Goal: Information Seeking & Learning: Learn about a topic

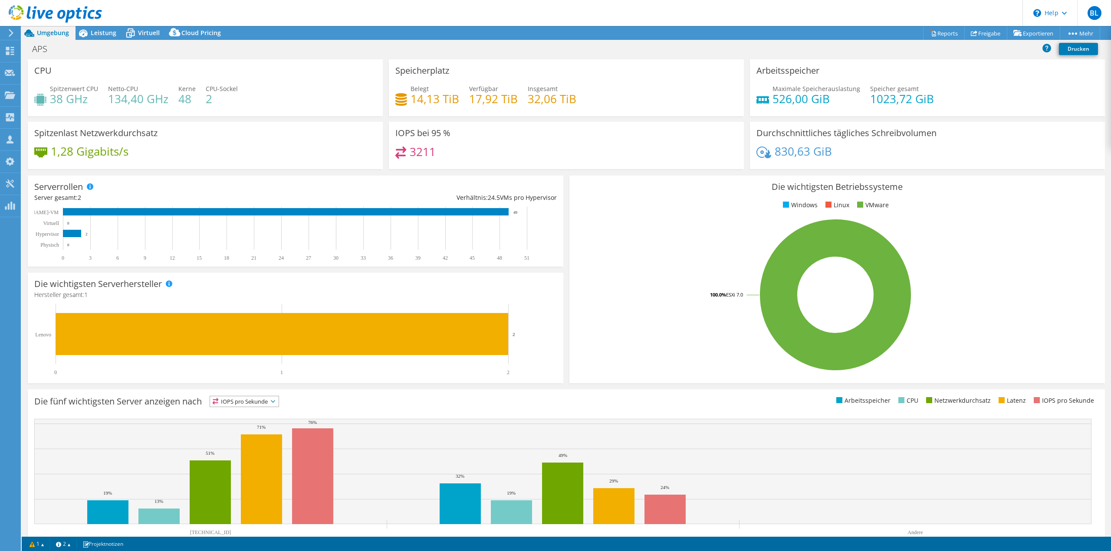
select select "USD"
click at [49, 9] on icon at bounding box center [55, 14] width 93 height 18
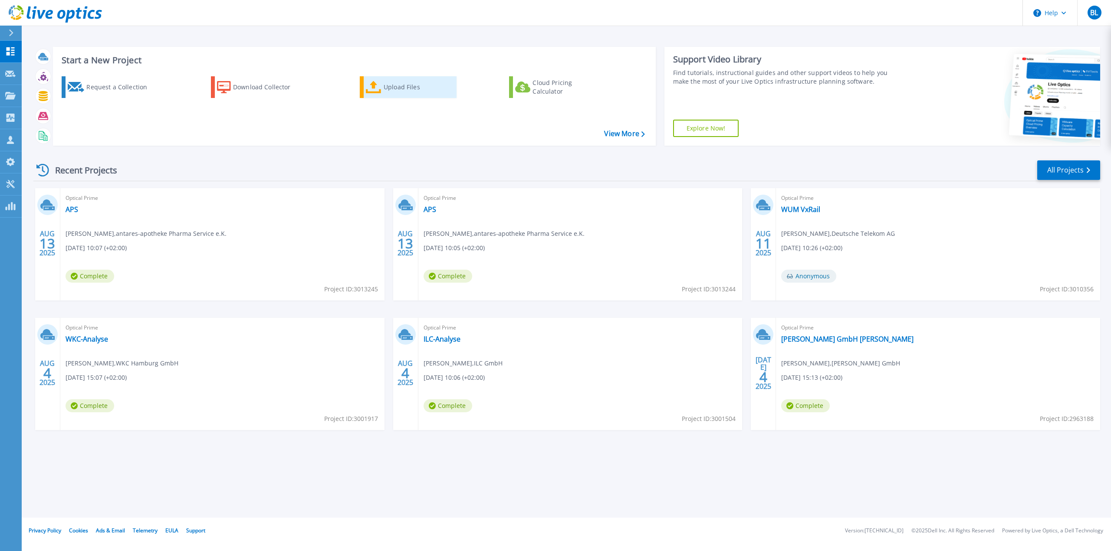
click at [394, 92] on div "Upload Files" at bounding box center [418, 87] width 69 height 17
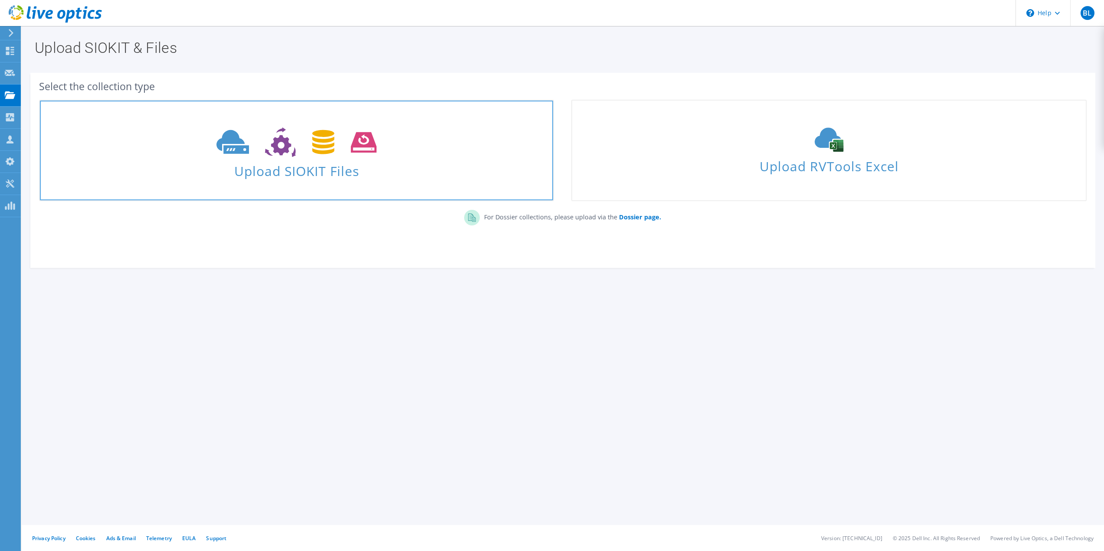
click at [315, 152] on use at bounding box center [297, 143] width 160 height 30
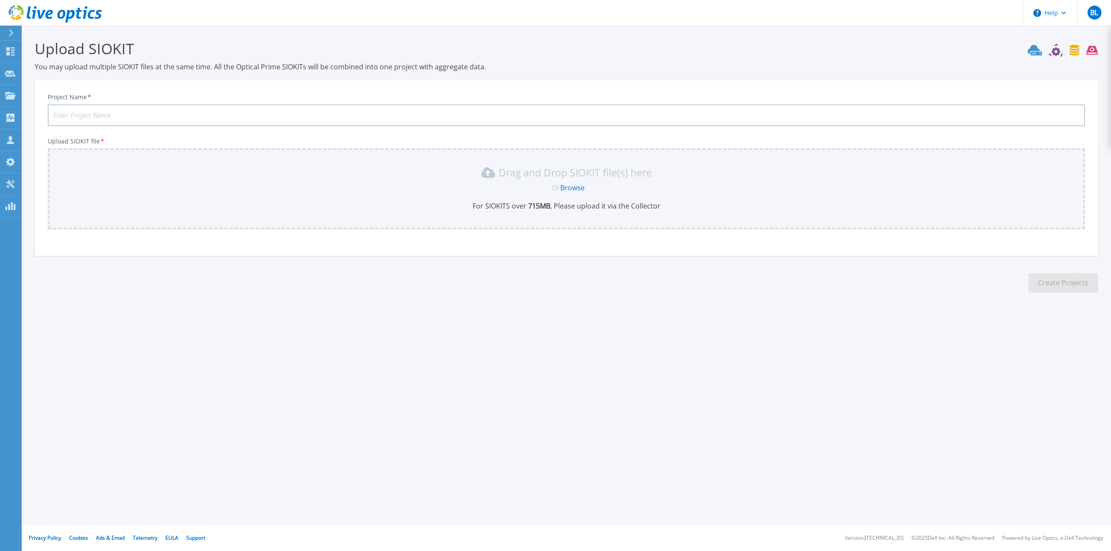
click at [92, 111] on input "Project Name *" at bounding box center [566, 116] width 1037 height 22
type input "APSAnalyse"
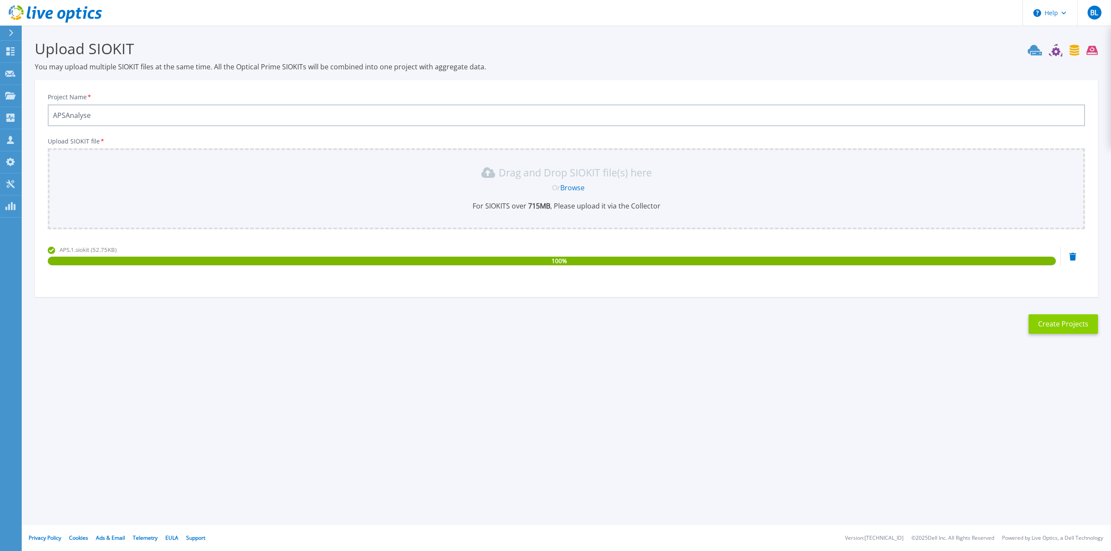
click at [1059, 319] on button "Create Projects" at bounding box center [1062, 325] width 69 height 20
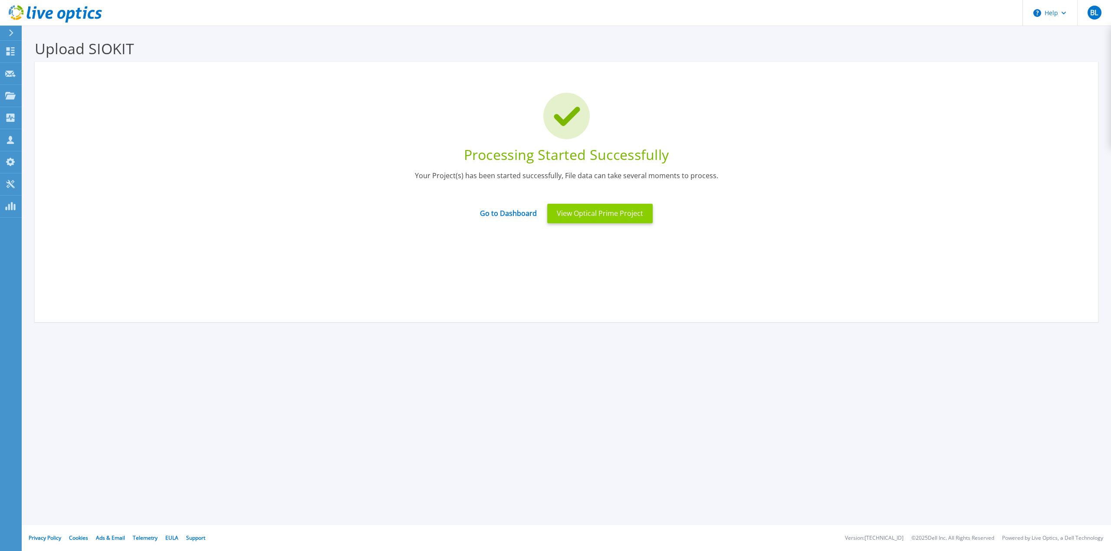
click at [611, 207] on button "View Optical Prime Project" at bounding box center [599, 214] width 105 height 20
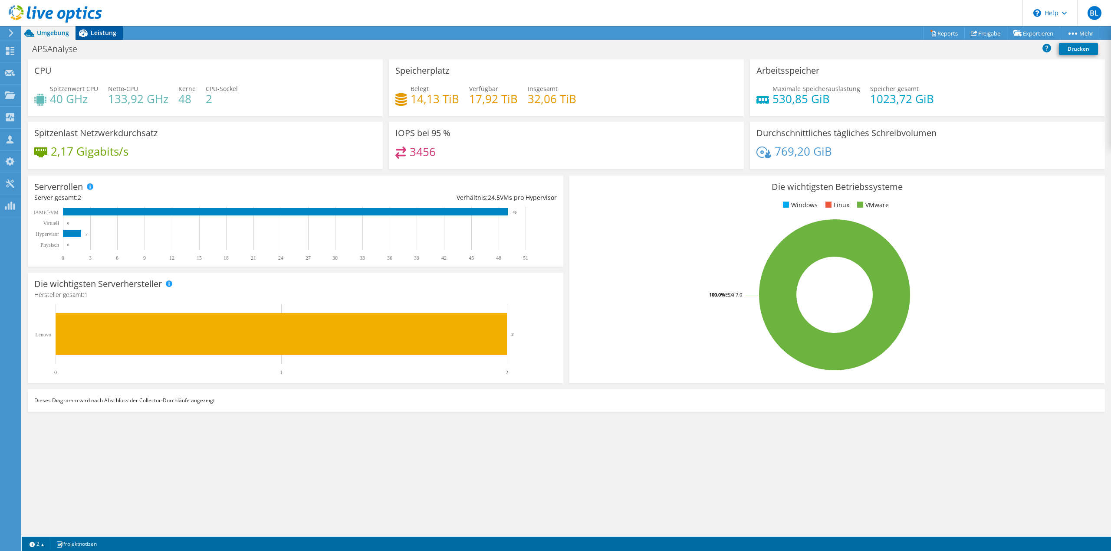
click at [102, 33] on span "Leistung" at bounding box center [104, 33] width 26 height 8
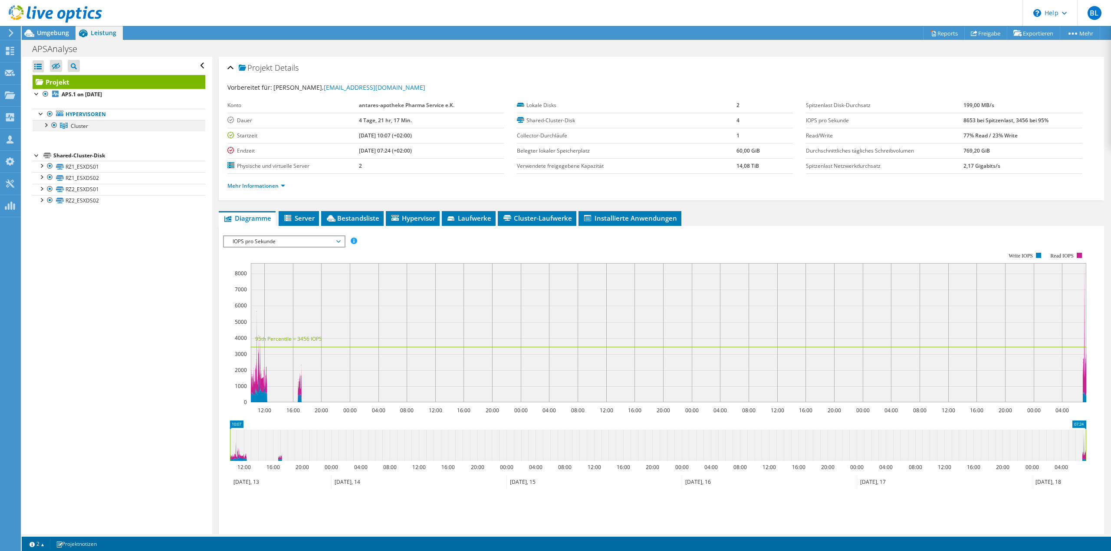
click at [46, 124] on div at bounding box center [45, 124] width 9 height 9
click at [94, 132] on link "[TECHNICAL_ID]" at bounding box center [119, 136] width 173 height 11
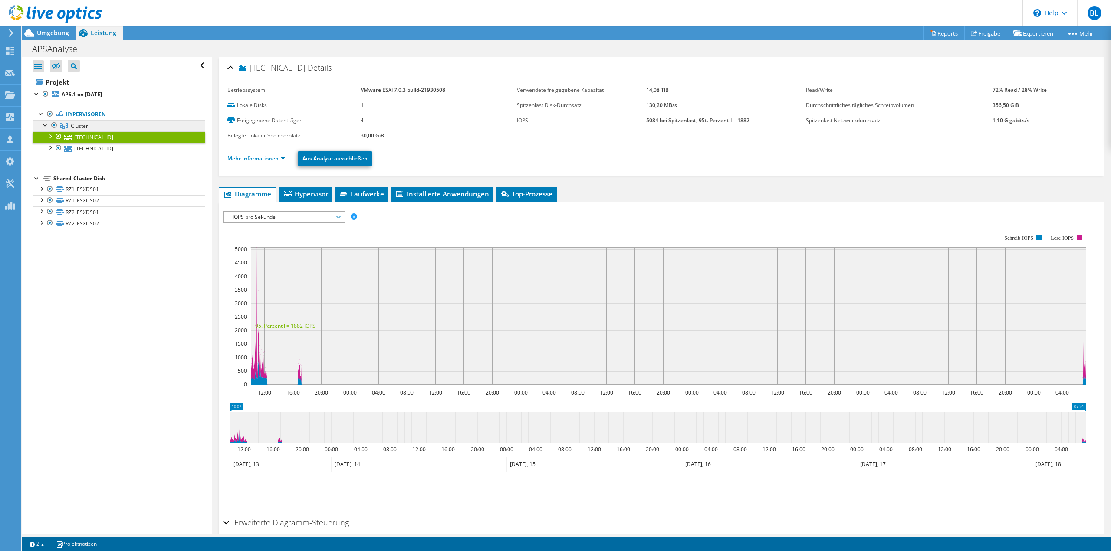
click at [76, 127] on span "Cluster" at bounding box center [79, 125] width 17 height 7
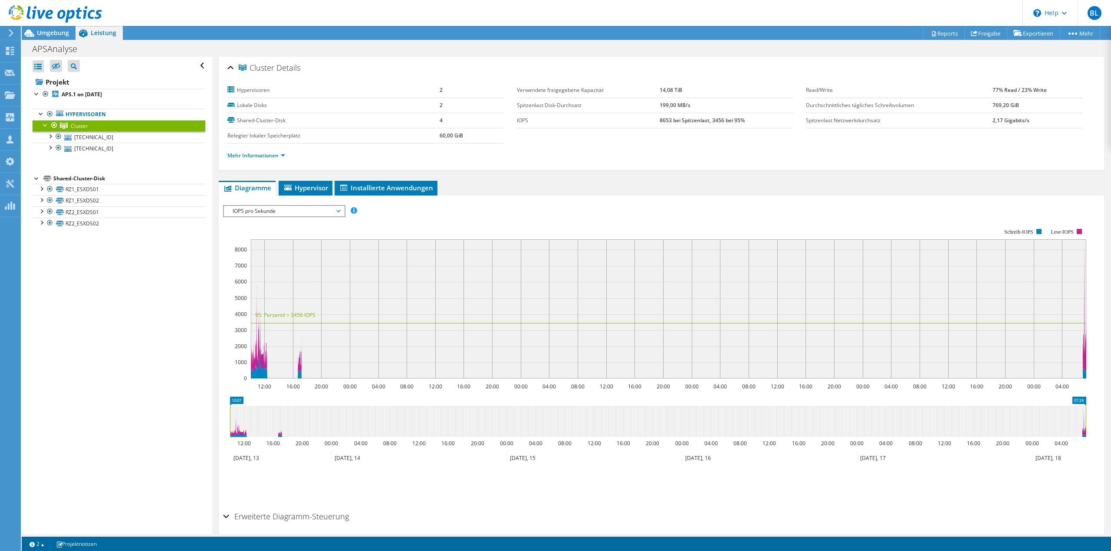
click at [57, 25] on div at bounding box center [51, 14] width 102 height 29
click at [61, 31] on span "Umgebung" at bounding box center [53, 33] width 32 height 8
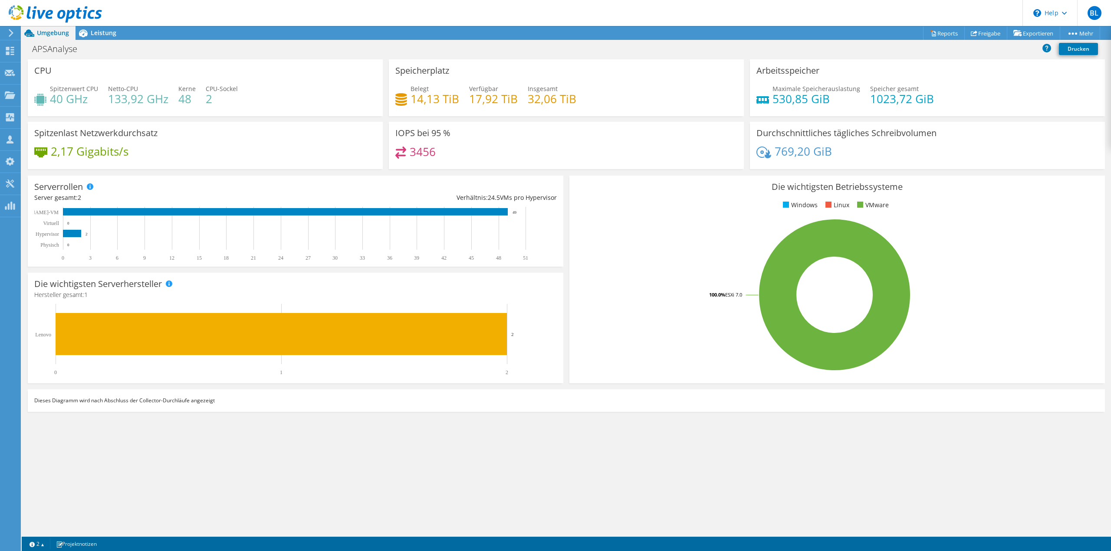
click at [208, 100] on h4 "2" at bounding box center [222, 99] width 32 height 10
click at [108, 36] on span "Leistung" at bounding box center [104, 33] width 26 height 8
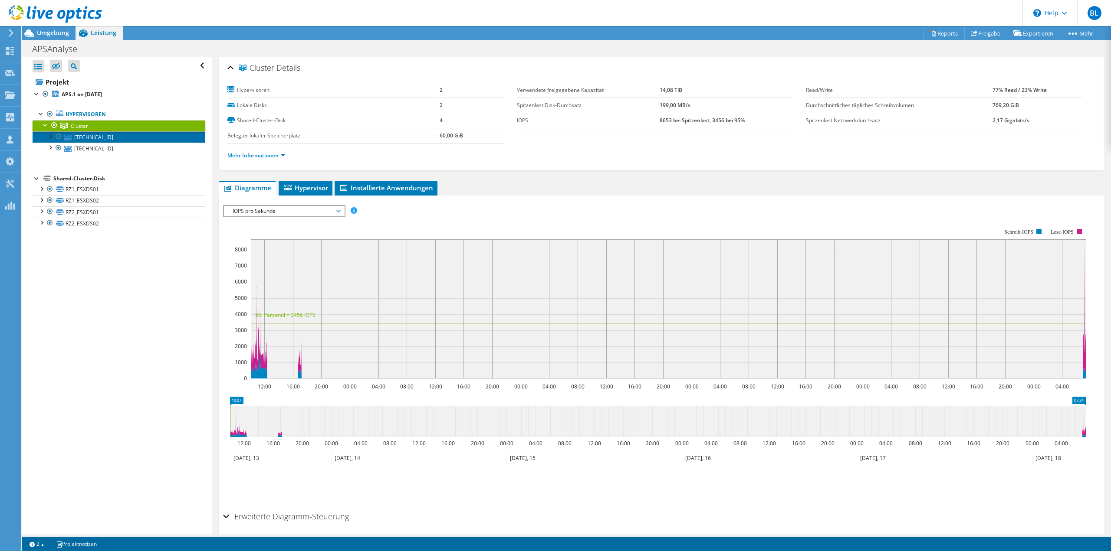
click at [102, 140] on link "[TECHNICAL_ID]" at bounding box center [119, 136] width 173 height 11
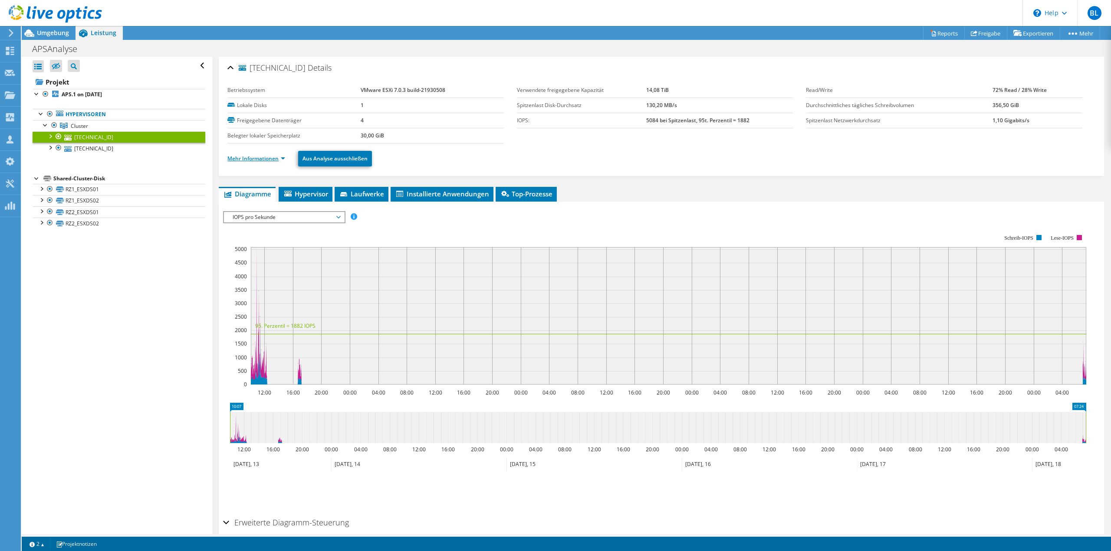
click at [259, 160] on link "Mehr Informationen" at bounding box center [256, 158] width 58 height 7
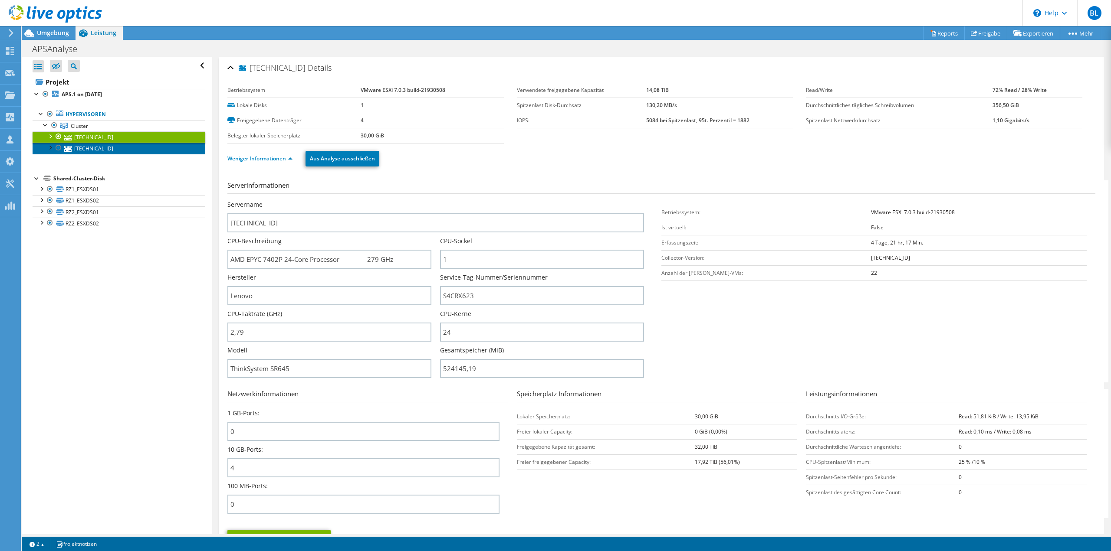
click at [100, 149] on link "[TECHNICAL_ID]" at bounding box center [119, 148] width 173 height 11
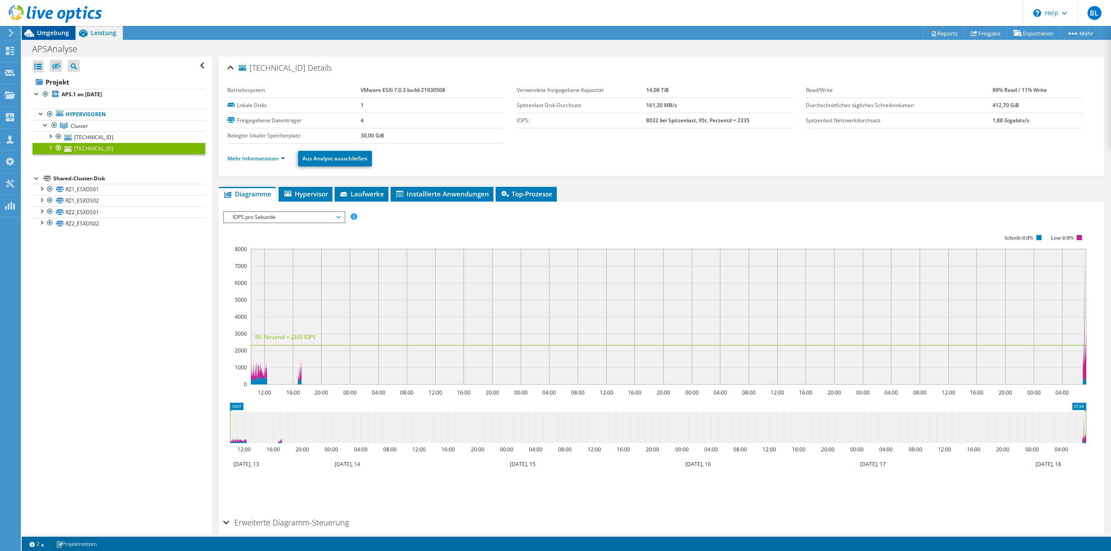
click at [56, 32] on span "Umgebung" at bounding box center [53, 33] width 32 height 8
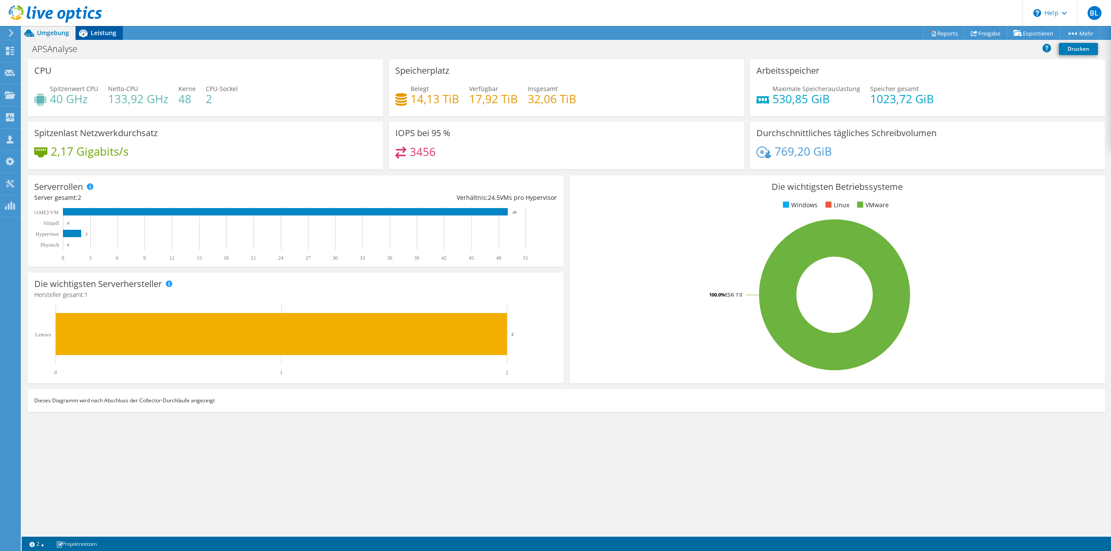
click at [97, 35] on span "Leistung" at bounding box center [104, 33] width 26 height 8
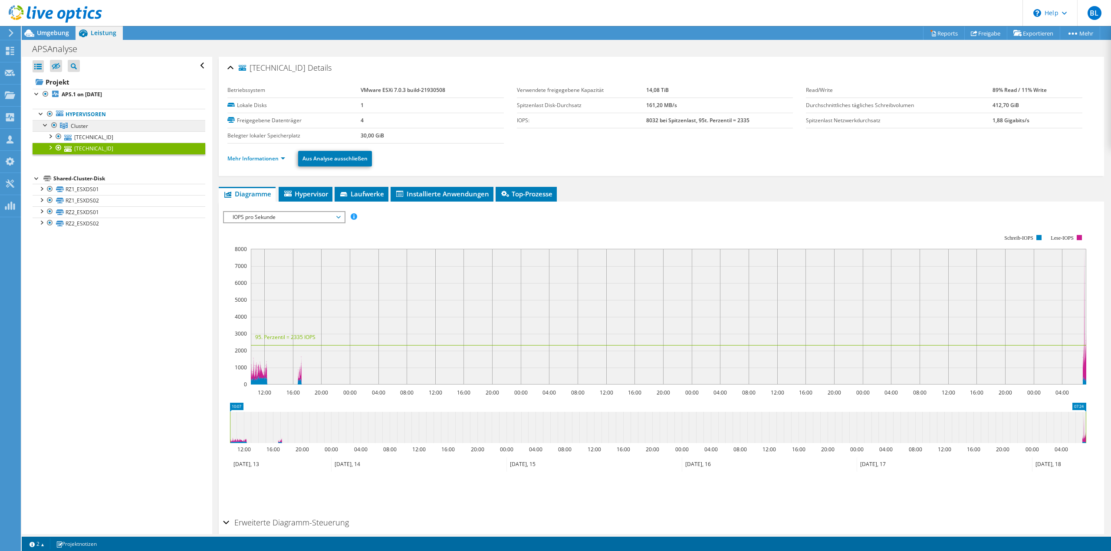
click at [85, 124] on span "Cluster" at bounding box center [79, 125] width 17 height 7
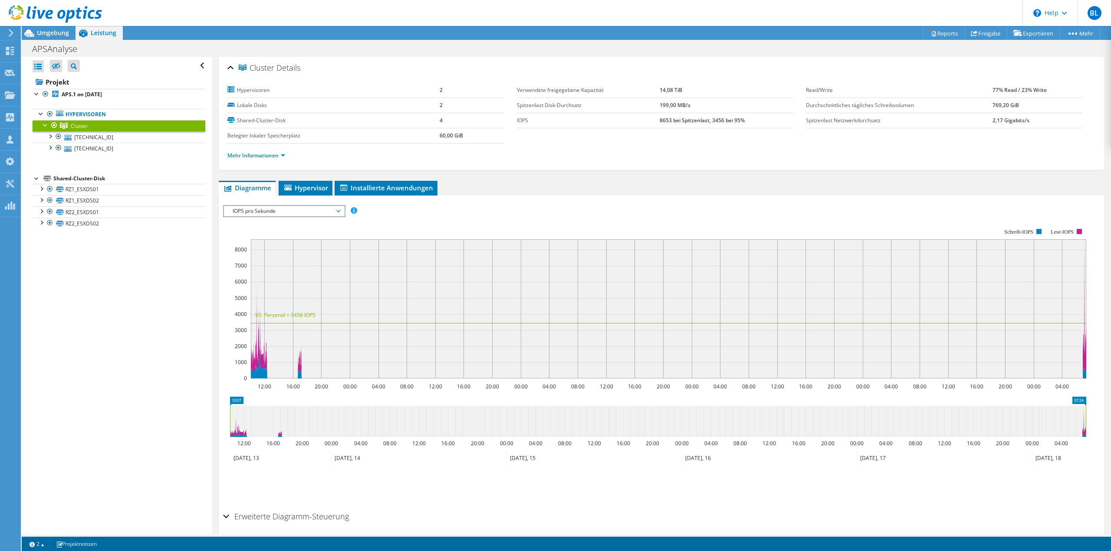
click at [288, 212] on span "IOPS pro Sekunde" at bounding box center [284, 211] width 112 height 10
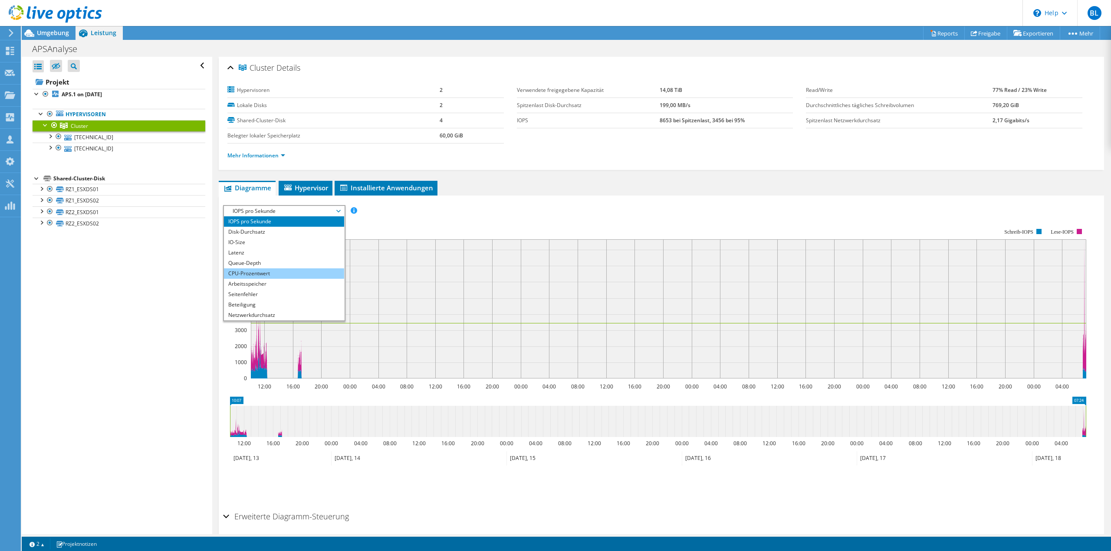
click at [286, 271] on li "CPU-Prozentwert" at bounding box center [284, 274] width 120 height 10
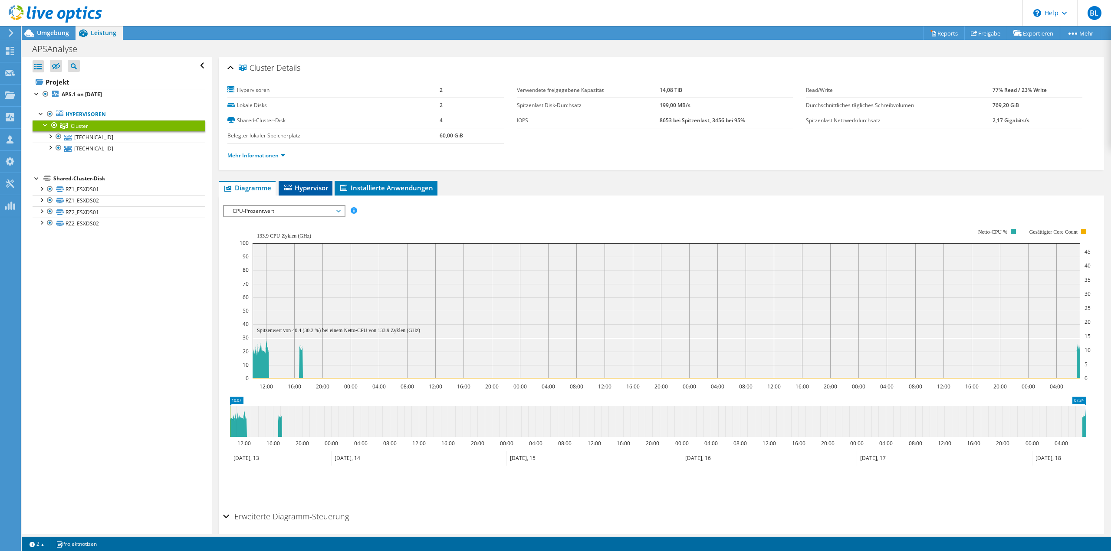
click at [308, 189] on span "Hypervisor" at bounding box center [305, 188] width 45 height 9
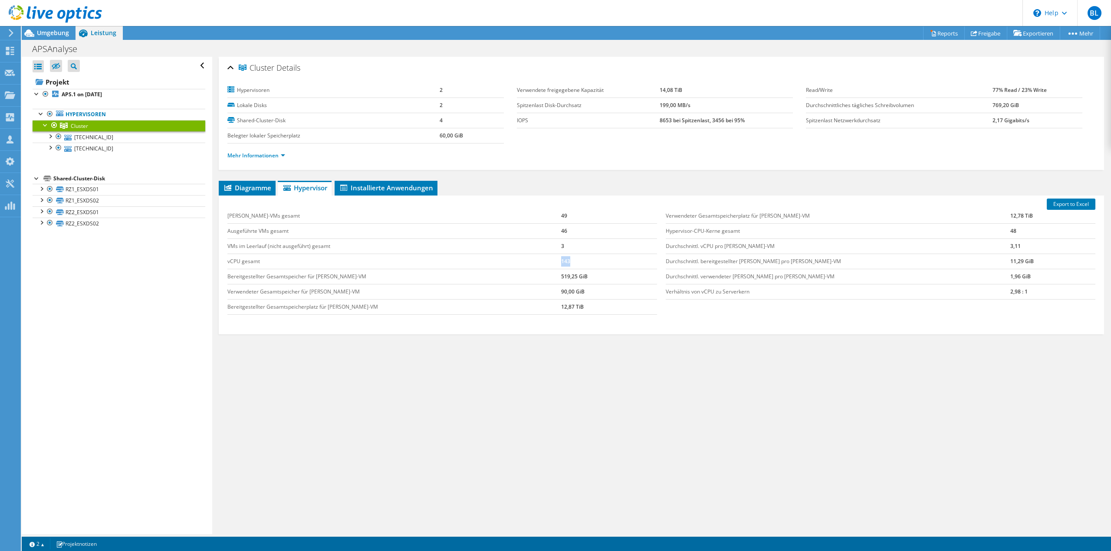
drag, startPoint x: 550, startPoint y: 260, endPoint x: 539, endPoint y: 262, distance: 10.5
click at [539, 262] on tr "vCPU gesamt 143" at bounding box center [442, 261] width 430 height 15
click at [561, 264] on td "143" at bounding box center [609, 261] width 96 height 15
click at [1010, 295] on td "2,98 : 1" at bounding box center [1052, 291] width 85 height 15
click at [1010, 291] on td "2,98 : 1" at bounding box center [1052, 291] width 85 height 15
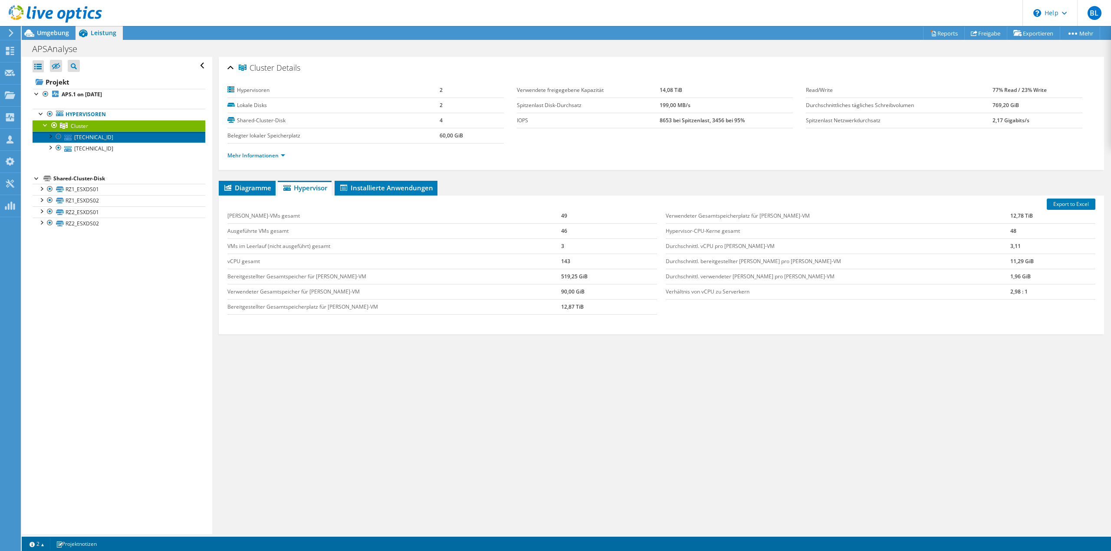
click at [85, 136] on link "[TECHNICAL_ID]" at bounding box center [119, 136] width 173 height 11
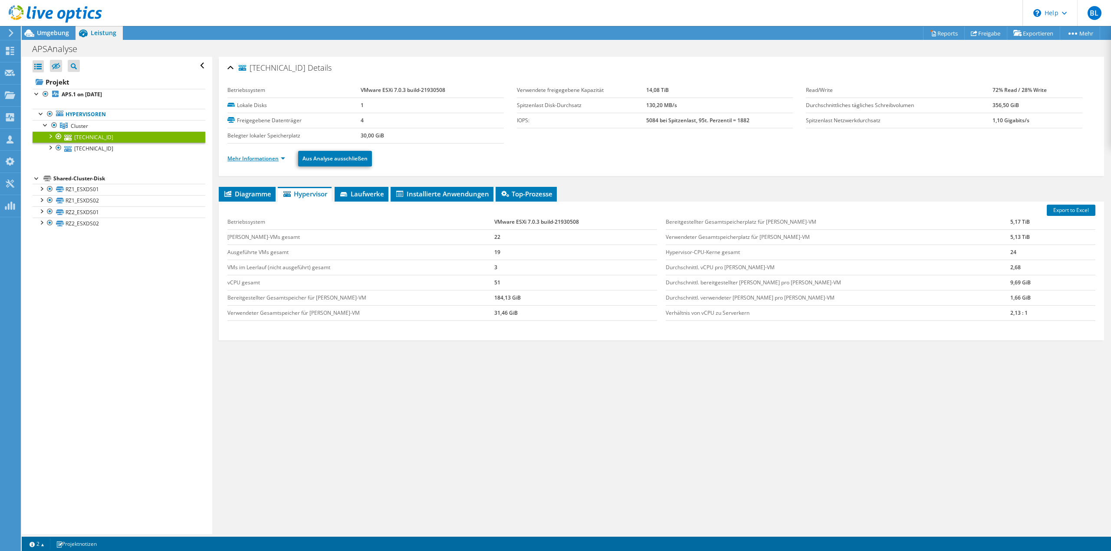
click at [255, 156] on link "Mehr Informationen" at bounding box center [256, 158] width 58 height 7
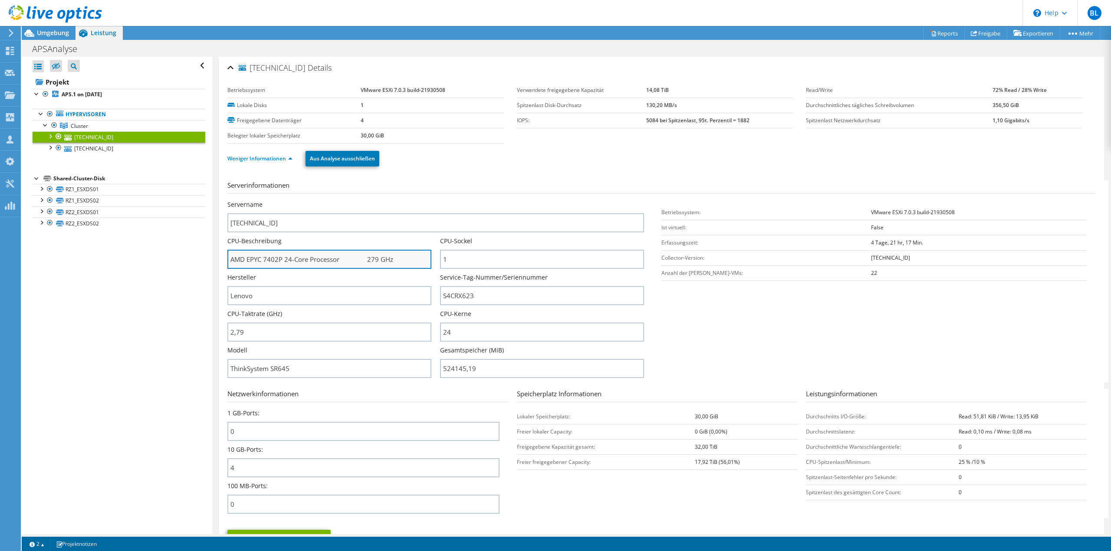
drag, startPoint x: 282, startPoint y: 259, endPoint x: 264, endPoint y: 258, distance: 18.2
click at [263, 259] on input "AMD EPYC 7402P 24-Core Processor 279 GHz" at bounding box center [329, 259] width 204 height 19
click at [382, 256] on input "AMD EPYC 7402P 24-Core Processor 279 GHz" at bounding box center [329, 259] width 204 height 19
click at [871, 217] on td "VMware ESXi 7.0.3 build-21930508" at bounding box center [978, 212] width 215 height 15
click at [871, 212] on b "VMware ESXi 7.0.3 build-21930508" at bounding box center [913, 212] width 84 height 7
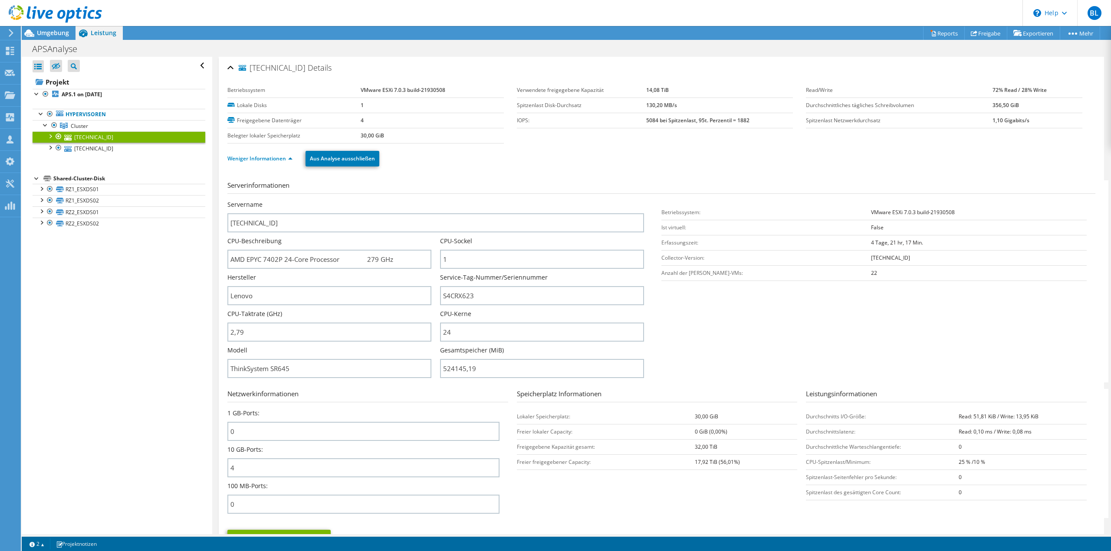
click at [871, 210] on b "VMware ESXi 7.0.3 build-21930508" at bounding box center [913, 212] width 84 height 7
click at [63, 30] on span "Umgebung" at bounding box center [53, 33] width 32 height 8
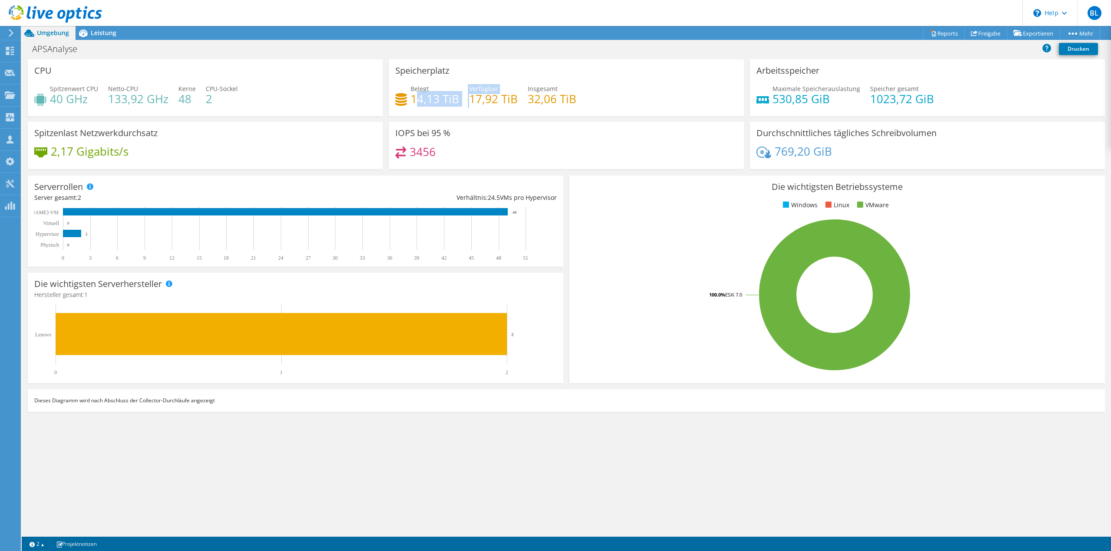
drag, startPoint x: 414, startPoint y: 100, endPoint x: 470, endPoint y: 102, distance: 56.5
click at [470, 102] on div "Belegt 14,13 TiB [STREET_ADDRESS] Insgesamt 32,06 TiB" at bounding box center [566, 98] width 342 height 28
click at [468, 103] on div "Belegt 14,13 TiB [STREET_ADDRESS] Insgesamt 32,06 TiB" at bounding box center [566, 98] width 342 height 28
click at [472, 103] on h4 "17,92 TiB" at bounding box center [493, 99] width 49 height 10
click at [115, 36] on span "Leistung" at bounding box center [104, 33] width 26 height 8
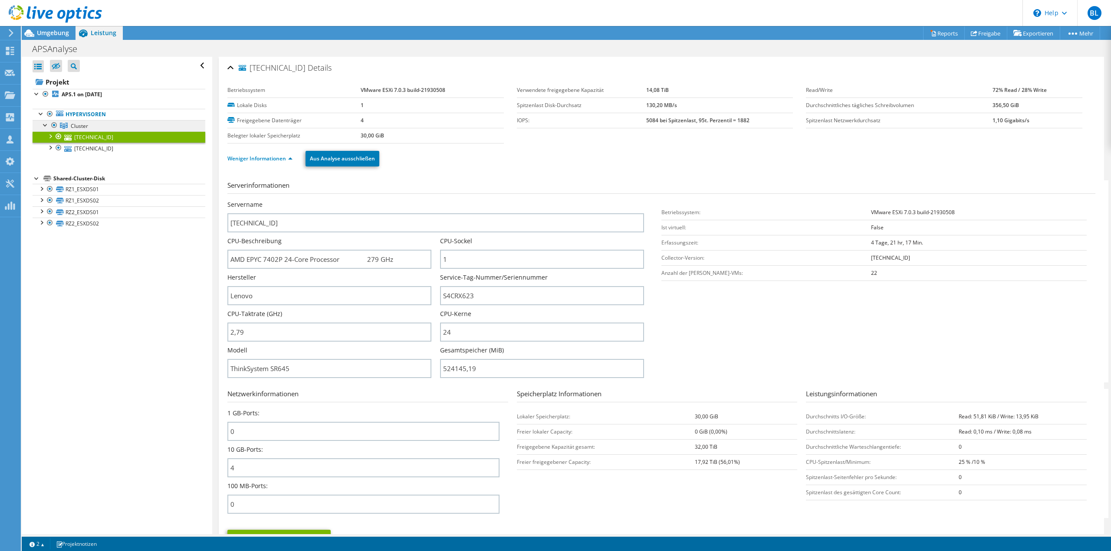
click at [94, 126] on link "Cluster" at bounding box center [119, 125] width 173 height 11
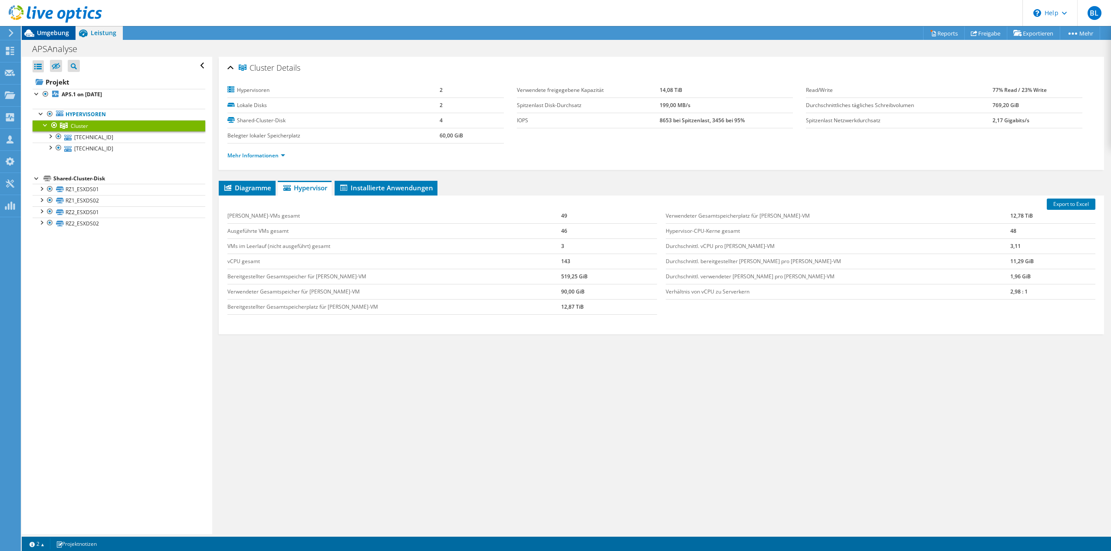
click at [51, 33] on span "Umgebung" at bounding box center [53, 33] width 32 height 8
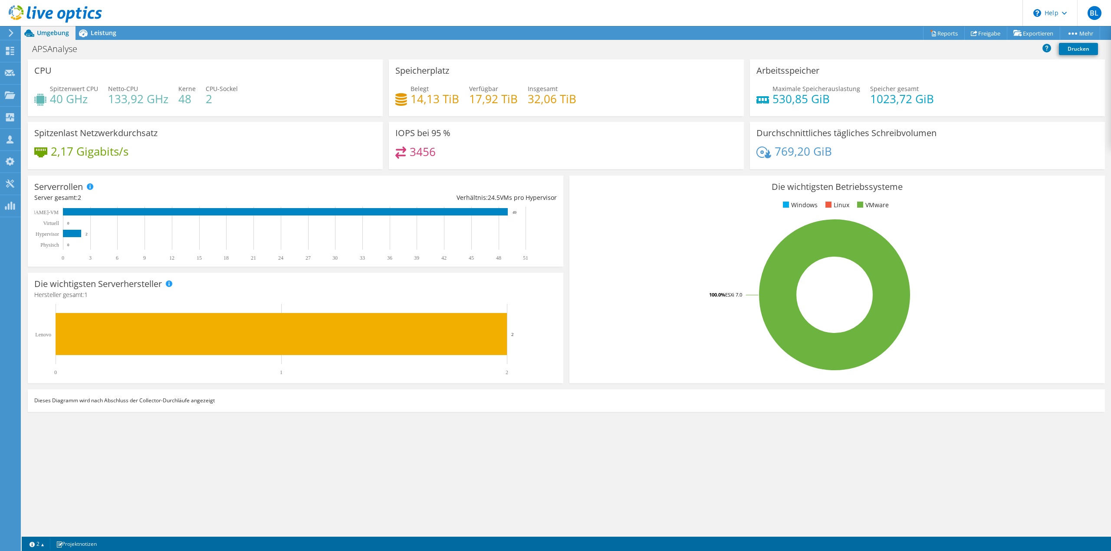
click at [546, 75] on div "Speicherplatz Belegt 14,13 TiB [STREET_ADDRESS] Insgesamt 32,06 TiB" at bounding box center [566, 87] width 355 height 57
click at [545, 97] on h4 "32,06 TiB" at bounding box center [552, 99] width 49 height 10
click at [105, 33] on span "Leistung" at bounding box center [104, 33] width 26 height 8
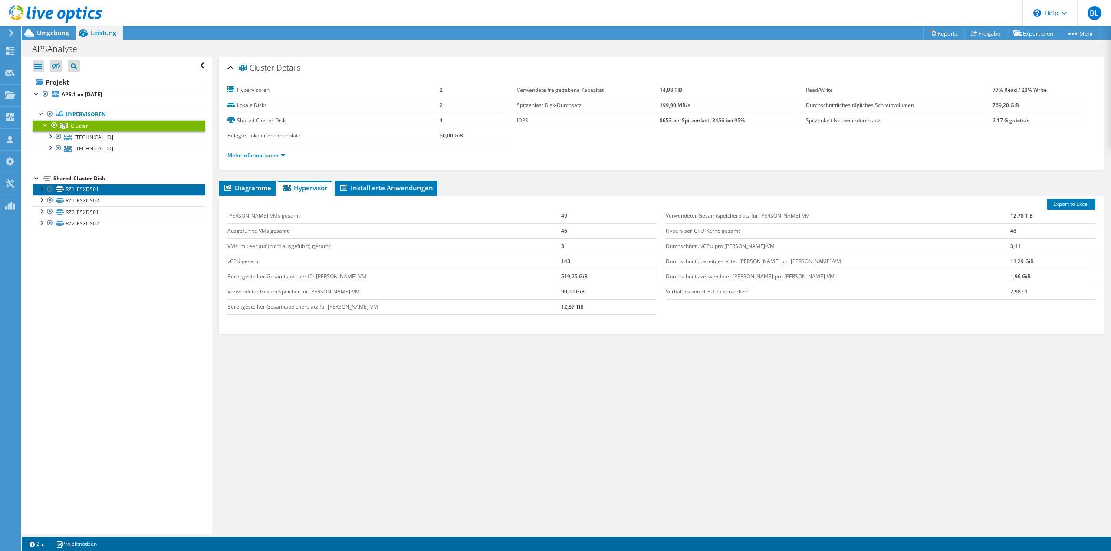
click at [96, 187] on link "RZ1_ESXDS01" at bounding box center [119, 189] width 173 height 11
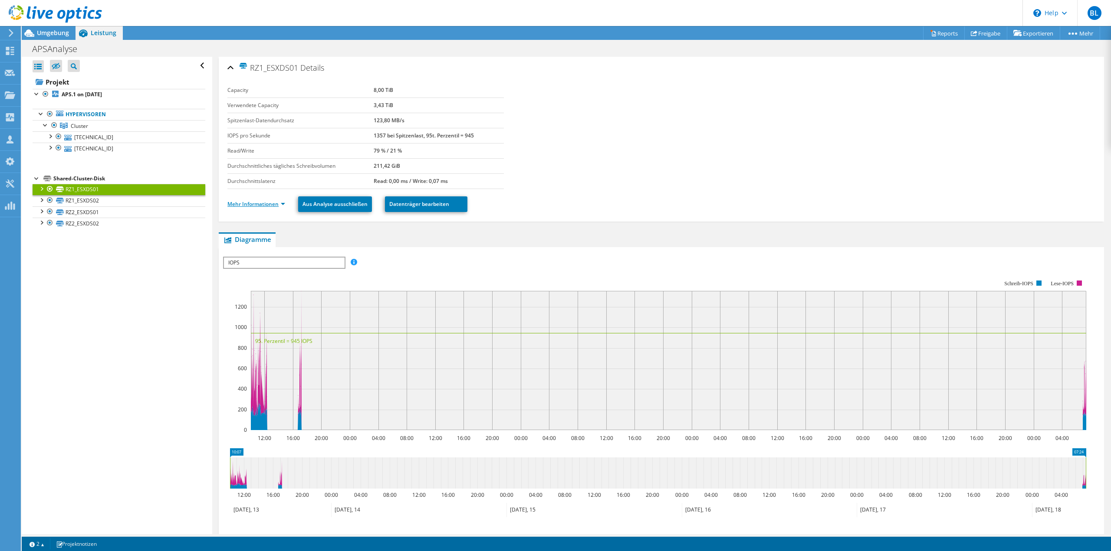
click at [263, 201] on li "Mehr Informationen" at bounding box center [258, 205] width 63 height 10
click at [262, 207] on link "Mehr Informationen" at bounding box center [256, 203] width 58 height 7
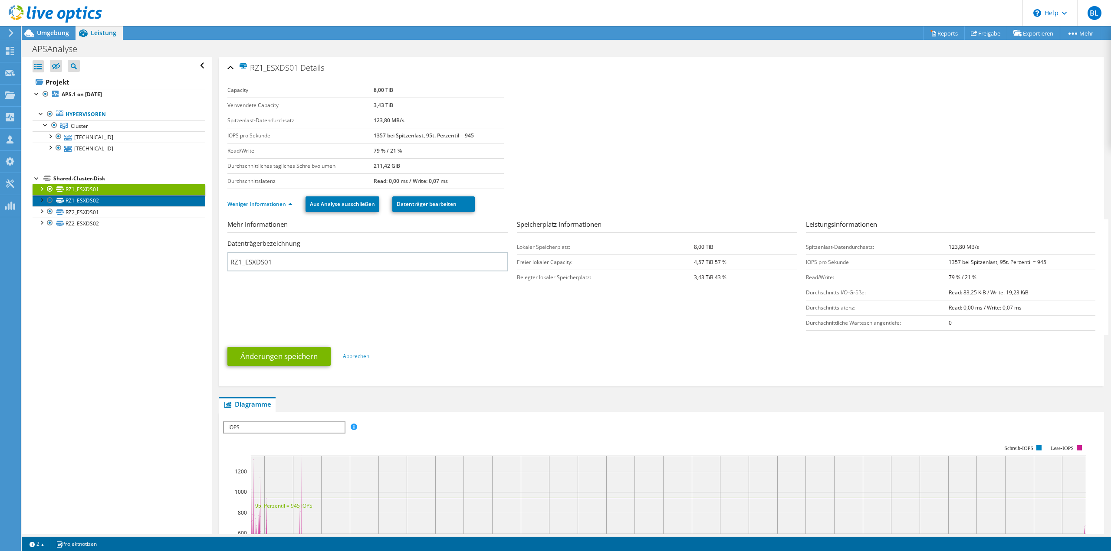
click at [117, 197] on link "RZ1_ESXDS02" at bounding box center [119, 200] width 173 height 11
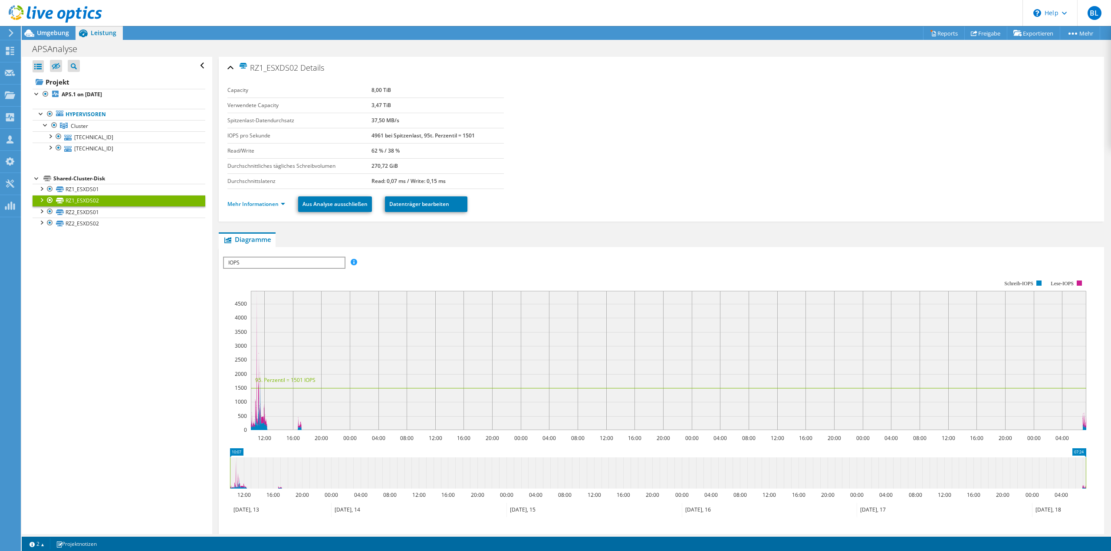
click at [126, 180] on div "Shared-Cluster-Disk" at bounding box center [129, 179] width 152 height 10
click at [125, 187] on link "RZ1_ESXDS01" at bounding box center [119, 189] width 173 height 11
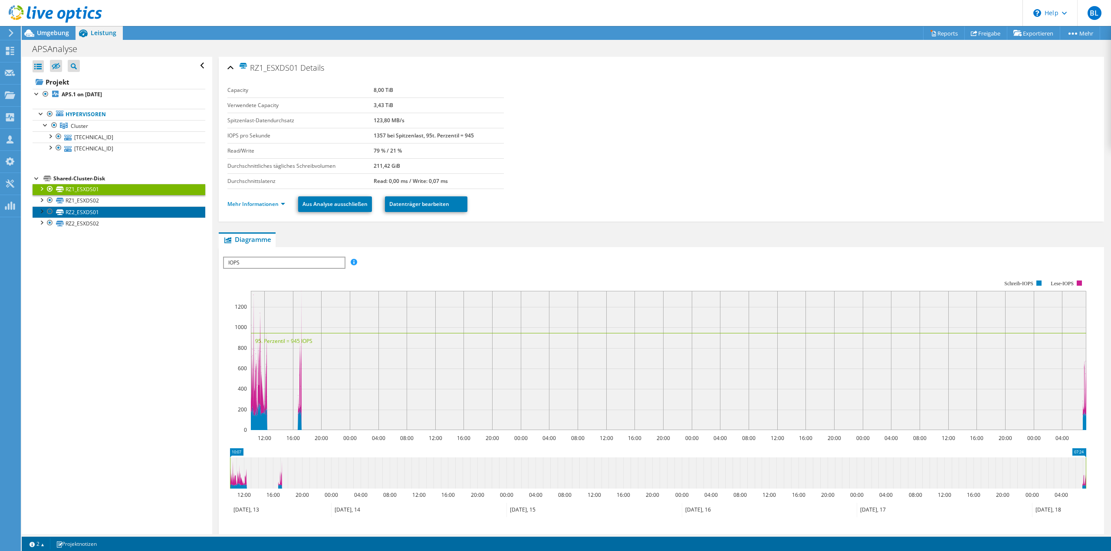
click at [125, 211] on link "RZ2_ESXDS01" at bounding box center [119, 212] width 173 height 11
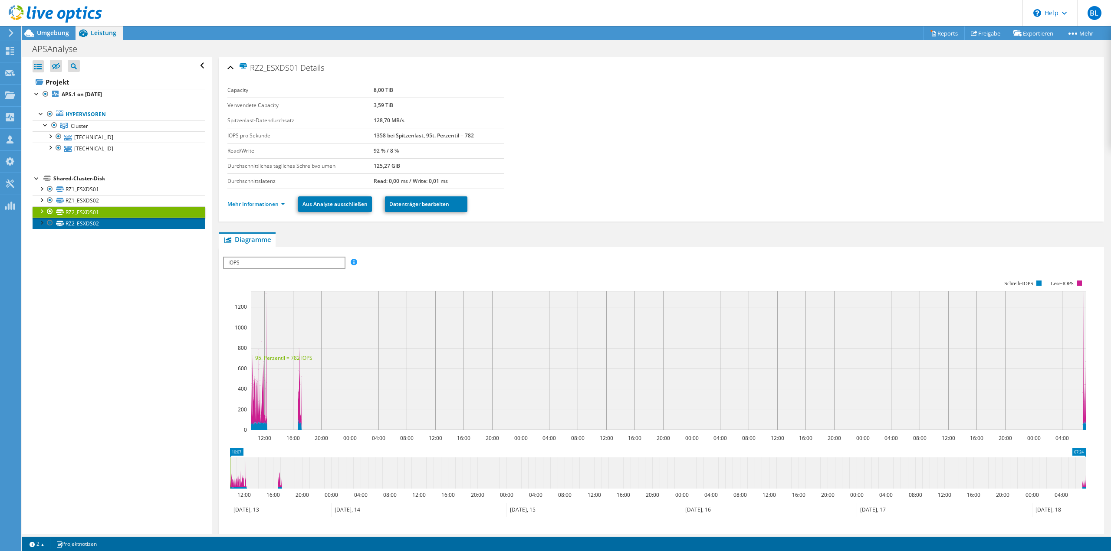
click at [124, 222] on link "RZ2_ESXDS02" at bounding box center [119, 223] width 173 height 11
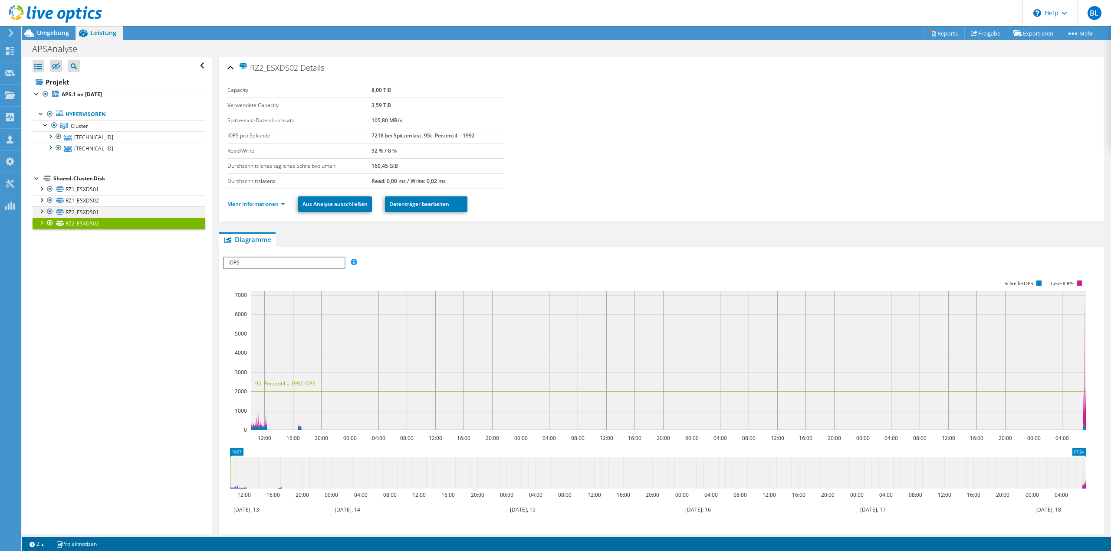
click at [51, 211] on div at bounding box center [50, 212] width 9 height 10
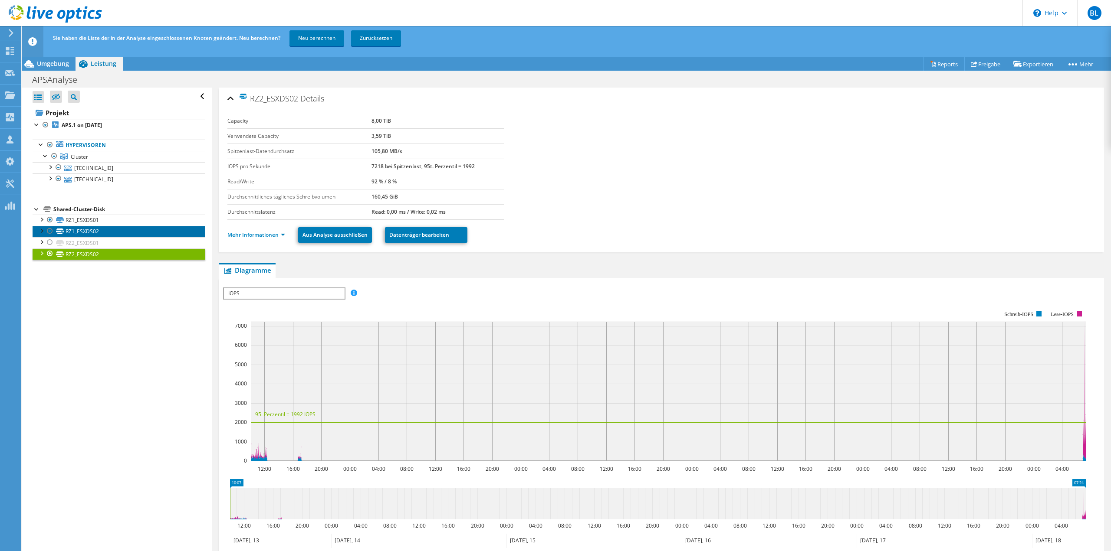
click at [113, 234] on link "RZ1_ESXDS02" at bounding box center [119, 231] width 173 height 11
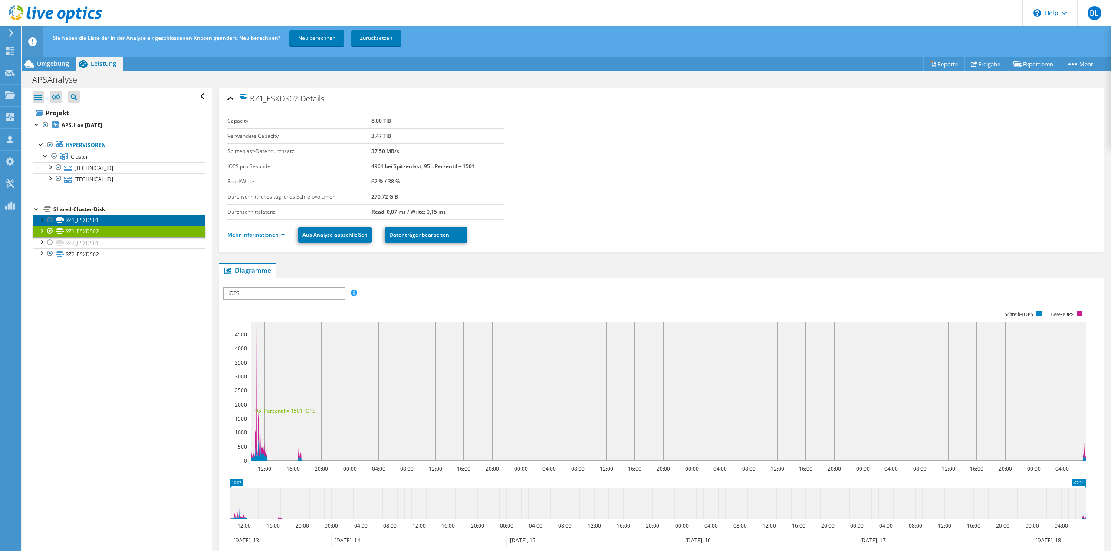
click at [117, 223] on link "RZ1_ESXDS01" at bounding box center [119, 220] width 173 height 11
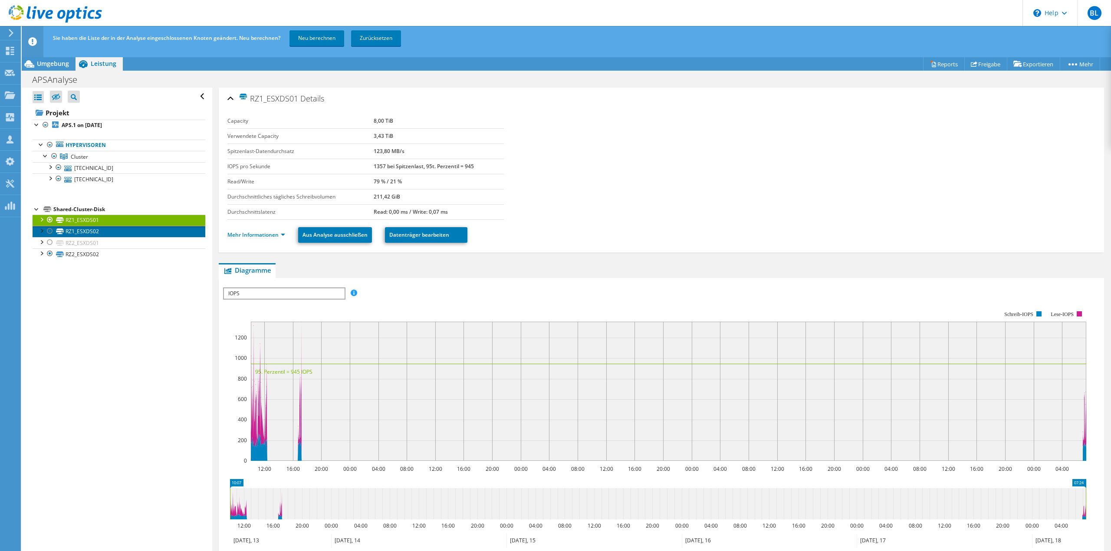
click at [121, 235] on link "RZ1_ESXDS02" at bounding box center [119, 231] width 173 height 11
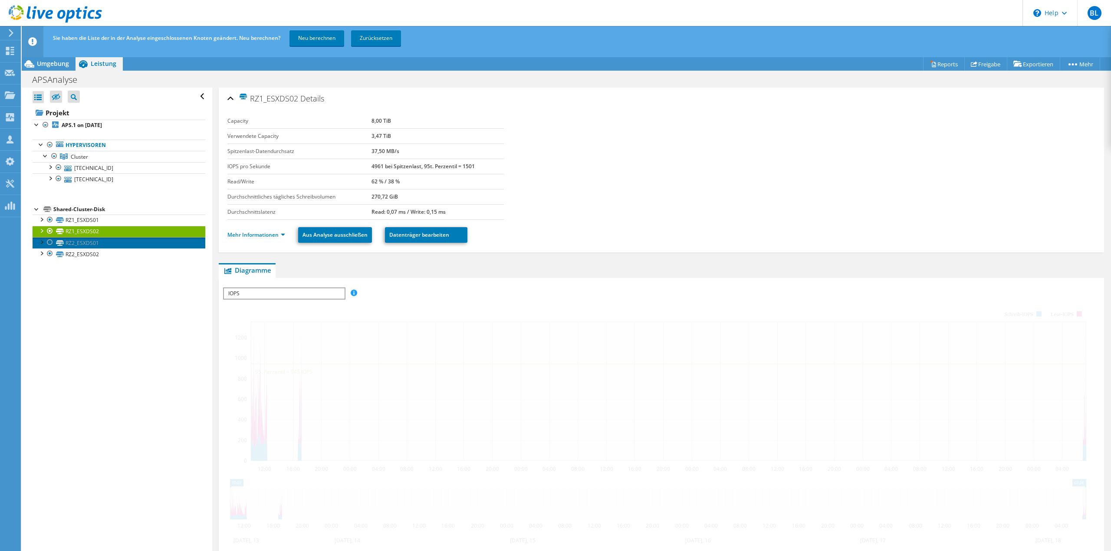
click at [122, 248] on link "RZ2_ESXDS01" at bounding box center [119, 242] width 173 height 11
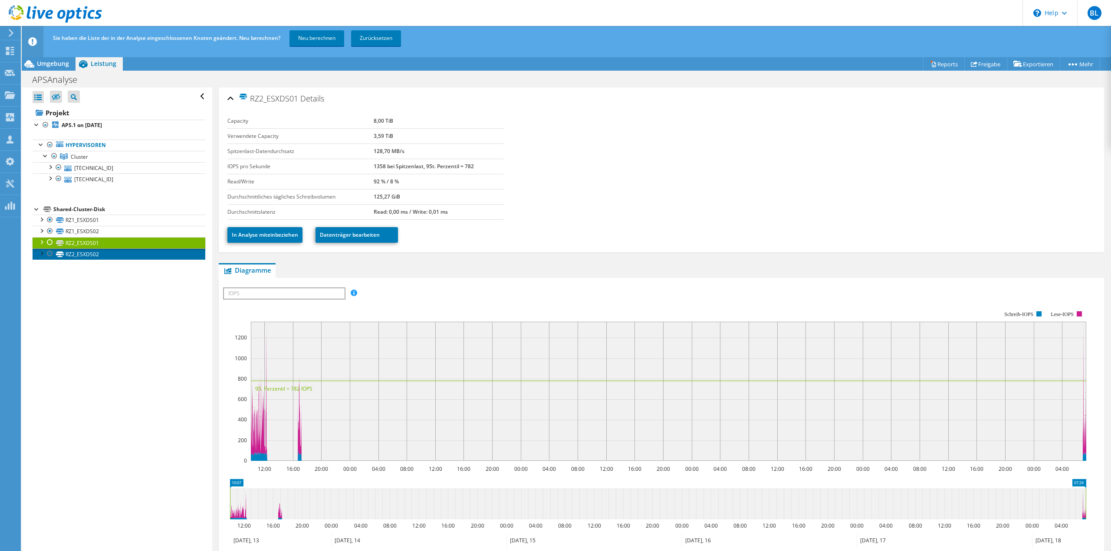
click at [124, 259] on link "RZ2_ESXDS02" at bounding box center [119, 254] width 173 height 11
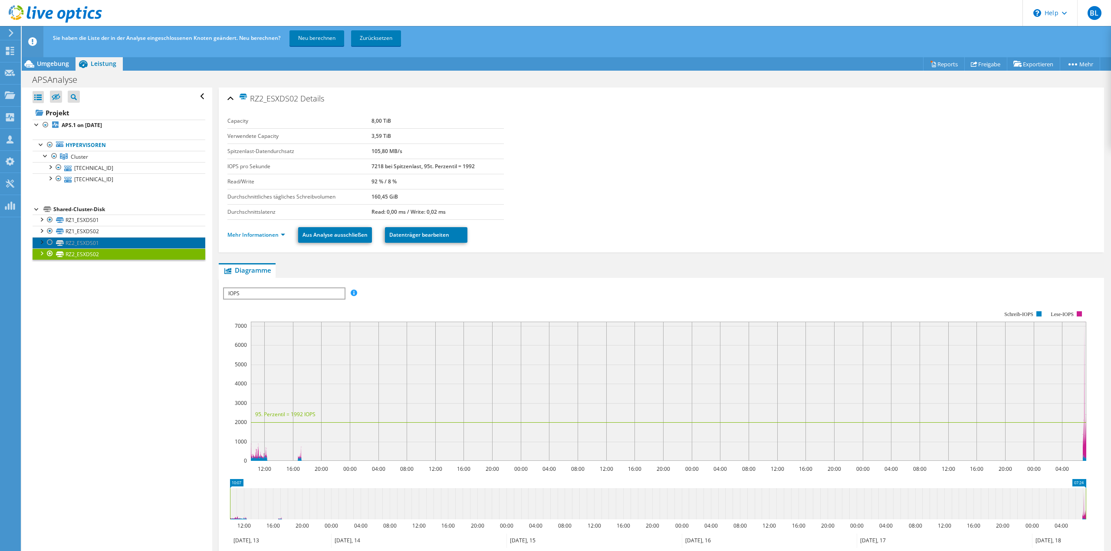
click at [123, 244] on link "RZ2_ESXDS01" at bounding box center [119, 242] width 173 height 11
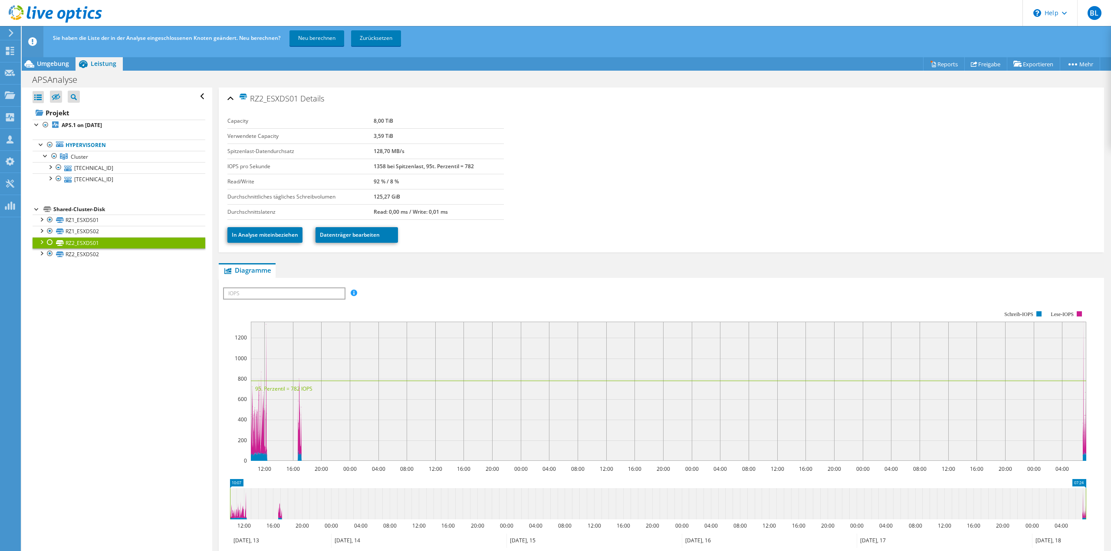
click at [53, 241] on div at bounding box center [50, 242] width 9 height 10
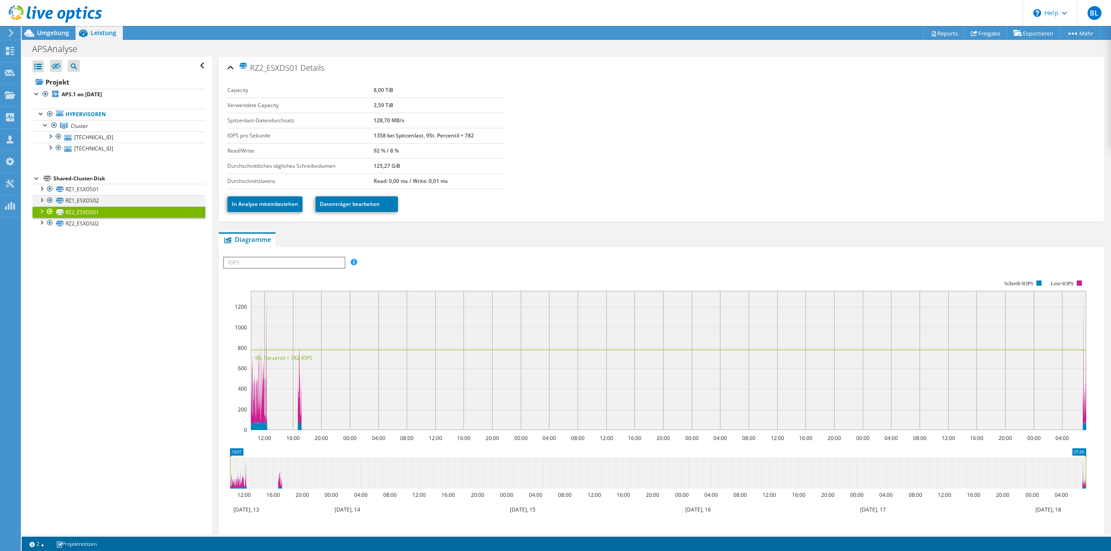
click at [49, 198] on div at bounding box center [50, 200] width 9 height 10
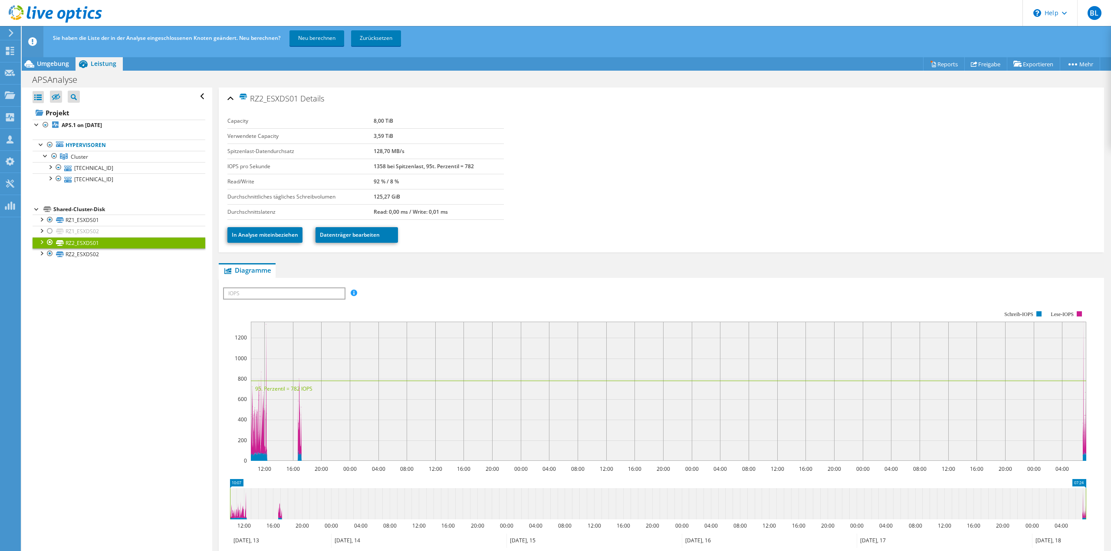
click at [50, 192] on ul "Hypervisoren Cluster [TECHNICAL_ID]" at bounding box center [119, 162] width 173 height 63
drag, startPoint x: 50, startPoint y: 220, endPoint x: 172, endPoint y: 219, distance: 121.9
click at [50, 219] on div at bounding box center [50, 220] width 9 height 10
click at [318, 38] on link "Neu berechnen" at bounding box center [316, 38] width 55 height 16
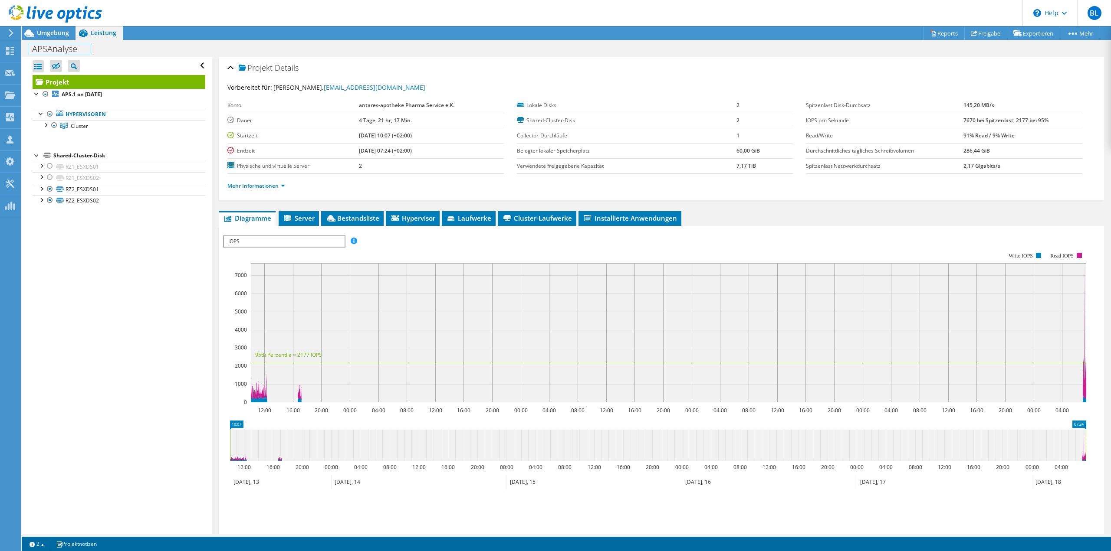
click at [62, 40] on div "APSAnalyse Drucken" at bounding box center [566, 48] width 1089 height 17
click at [62, 31] on span "Umgebung" at bounding box center [53, 33] width 32 height 8
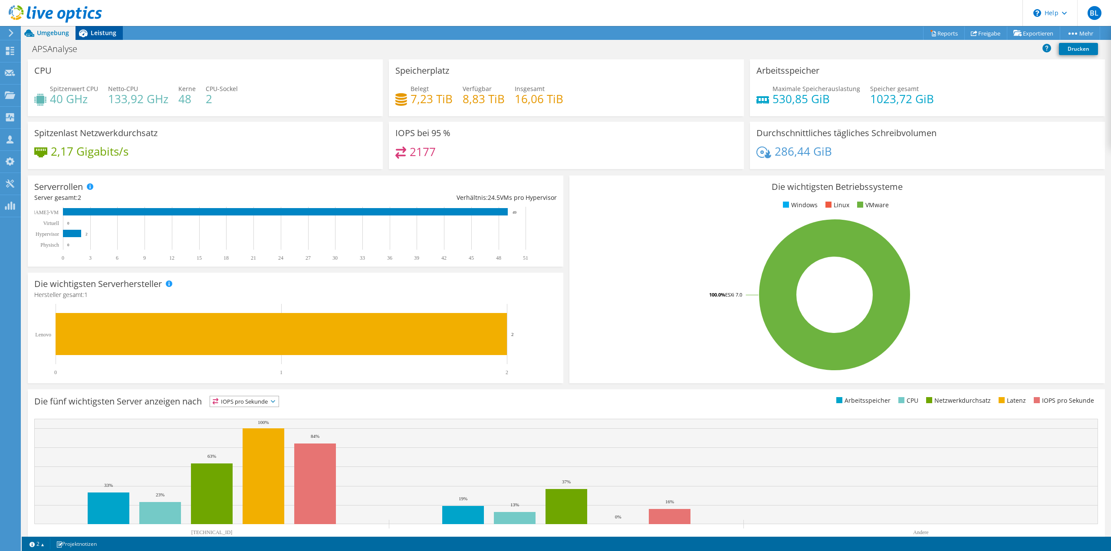
click at [112, 38] on div "Leistung" at bounding box center [98, 33] width 47 height 14
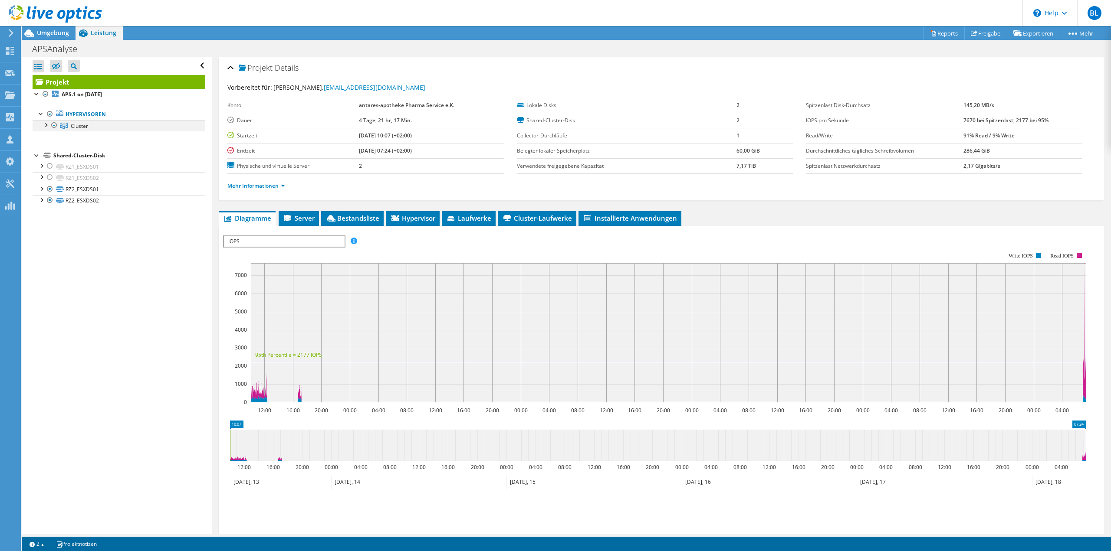
click at [46, 126] on div at bounding box center [45, 124] width 9 height 9
click at [52, 137] on div at bounding box center [50, 135] width 9 height 9
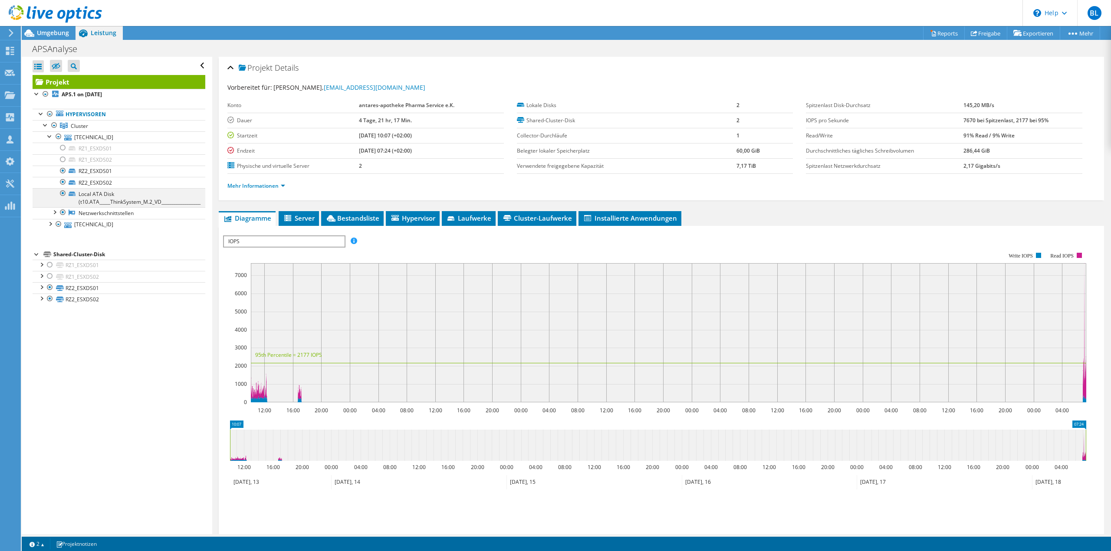
drag, startPoint x: 61, startPoint y: 190, endPoint x: 62, endPoint y: 195, distance: 4.8
click at [61, 190] on div at bounding box center [63, 193] width 9 height 10
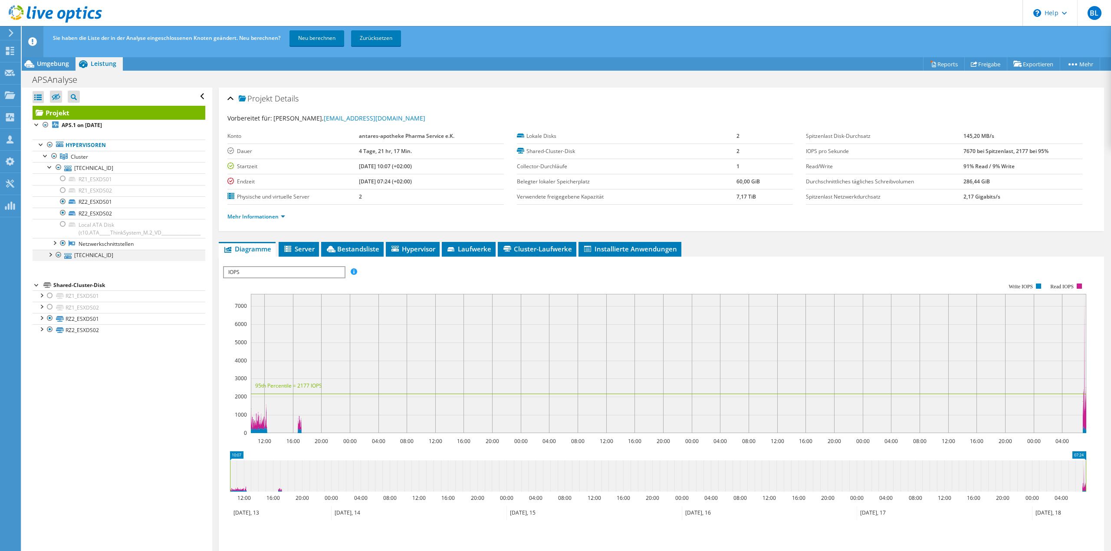
click at [50, 256] on div at bounding box center [50, 254] width 9 height 9
click at [63, 313] on div at bounding box center [63, 312] width 9 height 10
click at [303, 44] on link "Neu berechnen" at bounding box center [316, 38] width 55 height 16
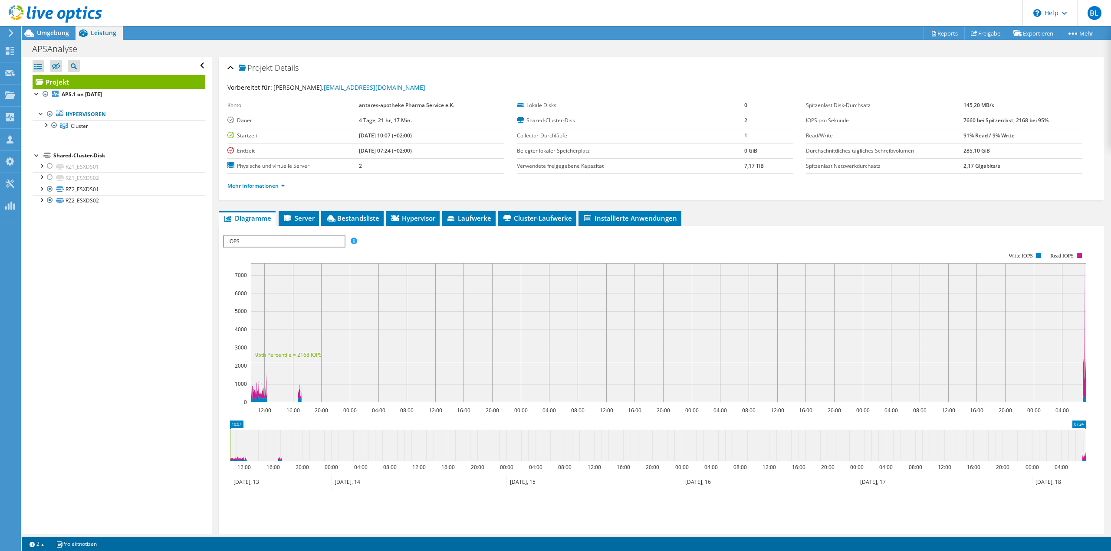
click at [88, 227] on div "Alle öffnen Alle schließen Ausgeschlossene Knoten verbergen Projektbaumfilter" at bounding box center [117, 296] width 190 height 478
